Goal: Transaction & Acquisition: Purchase product/service

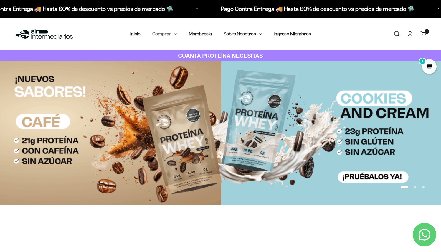
click at [175, 35] on summary "Comprar" at bounding box center [164, 34] width 25 height 8
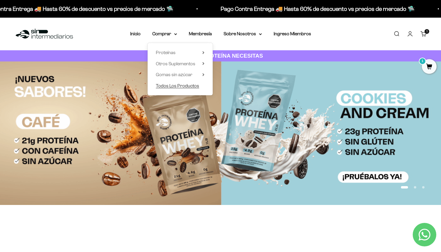
click at [176, 85] on span "Todos Los Productos" at bounding box center [177, 85] width 43 height 5
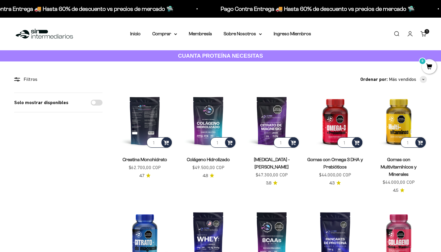
click at [153, 123] on img at bounding box center [145, 121] width 56 height 56
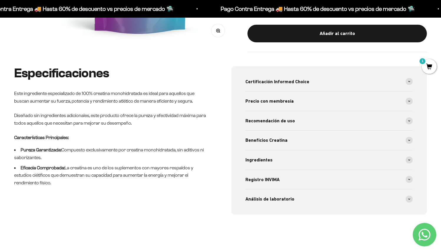
scroll to position [218, 0]
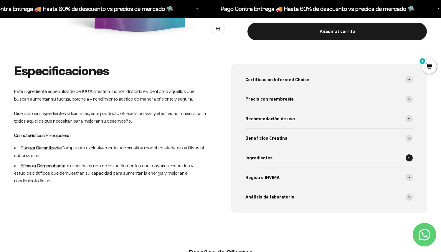
click at [274, 155] on div "Ingredientes" at bounding box center [329, 157] width 168 height 19
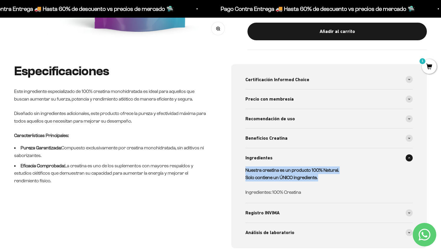
drag, startPoint x: 241, startPoint y: 170, endPoint x: 335, endPoint y: 181, distance: 94.6
click at [335, 181] on div "Certificación Informed Choice Por primera vez una creatina colombiana recibe es…" at bounding box center [329, 156] width 196 height 184
click at [248, 170] on strong "Nuestra creatina es un producto 100% Natural. Solo contiene un ÚNICO ingredient…" at bounding box center [291, 174] width 93 height 13
drag, startPoint x: 245, startPoint y: 170, endPoint x: 322, endPoint y: 197, distance: 81.2
click at [322, 197] on details "Ingredientes Nuestra creatina es un producto 100% Natural. Solo contiene un ÚNI…" at bounding box center [329, 175] width 168 height 55
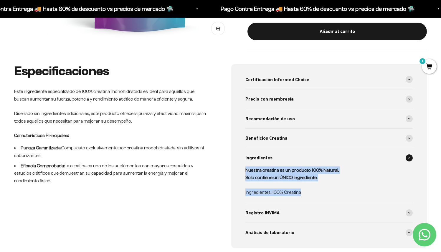
copy div "Nuestra creatina es un producto 100% Natural. Solo contiene un ÚNICO ingredient…"
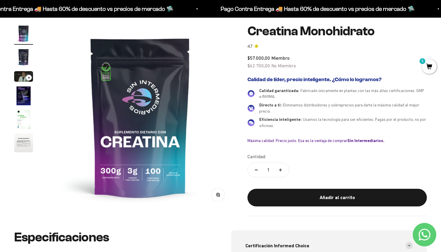
scroll to position [50, 0]
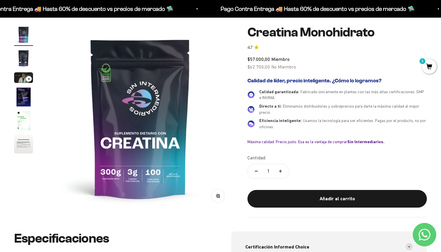
click at [21, 55] on img "Ir al artículo 2" at bounding box center [23, 58] width 19 height 19
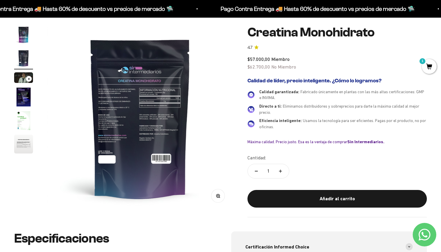
click at [27, 29] on img "Ir al artículo 1" at bounding box center [23, 34] width 19 height 19
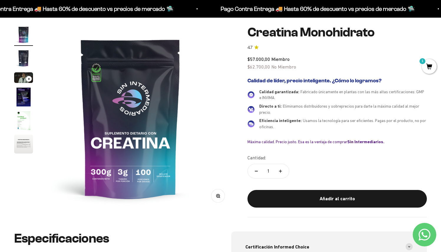
scroll to position [0, 0]
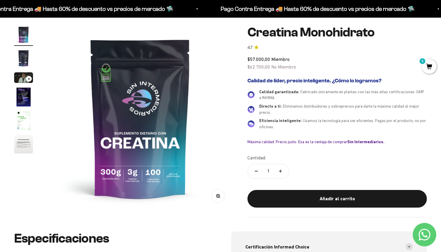
click at [29, 59] on img "Ir al artículo 2" at bounding box center [23, 58] width 19 height 19
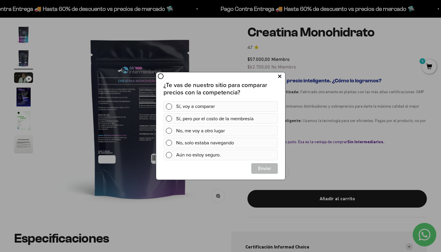
click at [278, 77] on icon at bounding box center [279, 77] width 3 height 8
